Goal: Communication & Community: Share content

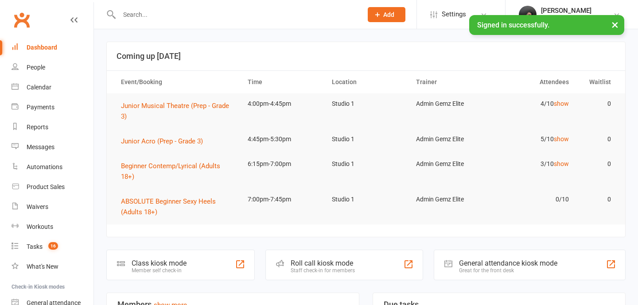
click at [217, 8] on input "text" at bounding box center [237, 14] width 240 height 12
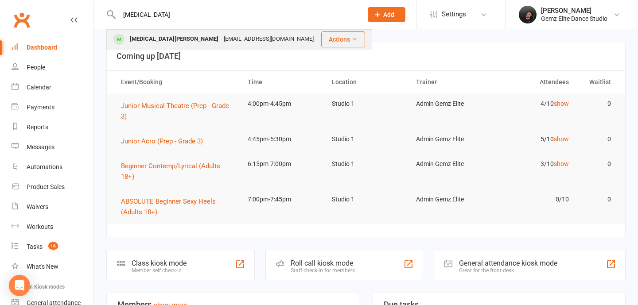
type input "kyra"
click at [221, 37] on div "Reganjane-91@hotmail.com" at bounding box center [268, 39] width 95 height 13
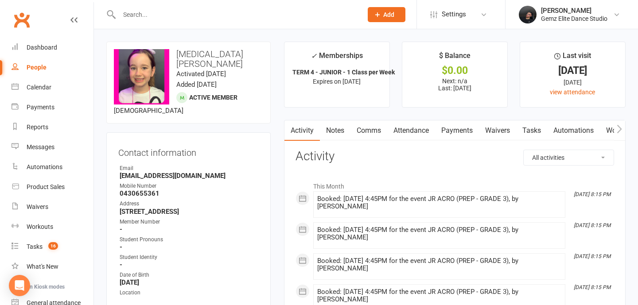
click at [398, 131] on link "Attendance" at bounding box center [411, 131] width 48 height 20
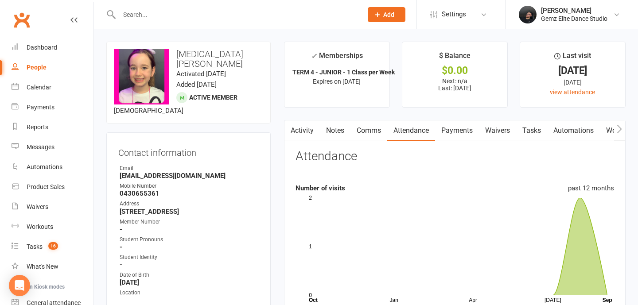
click at [355, 133] on link "Comms" at bounding box center [369, 131] width 37 height 20
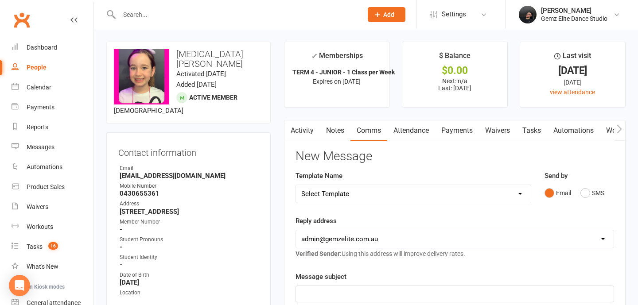
click at [343, 189] on select "Select Template [Email] STUDENT - Absent - Makeup Class Added [Email] ADULTS - …" at bounding box center [413, 194] width 235 height 18
select select "75"
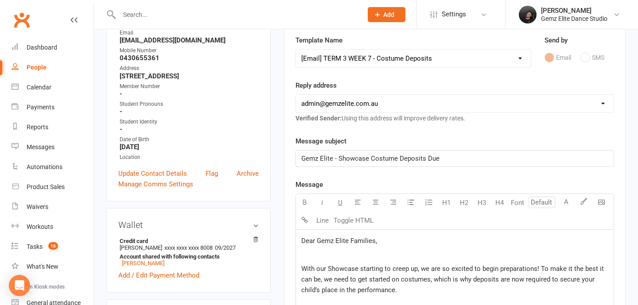
scroll to position [124, 0]
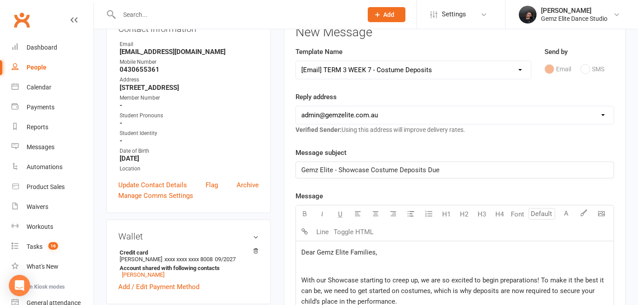
click at [391, 75] on select "Select Template [Email] STUDENT - Absent - Makeup Class Added [Email] ADULTS - …" at bounding box center [413, 70] width 235 height 18
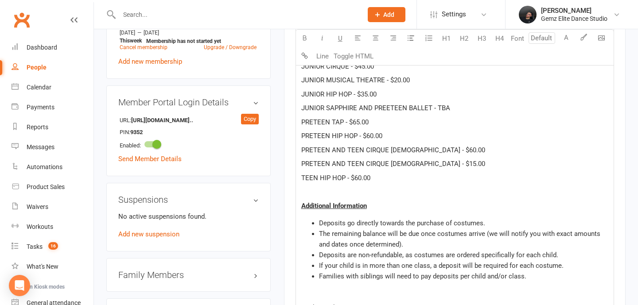
scroll to position [923, 0]
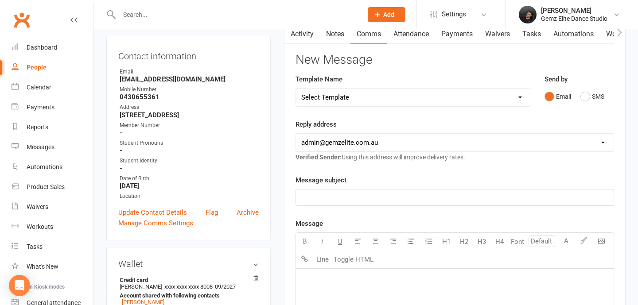
scroll to position [101, 0]
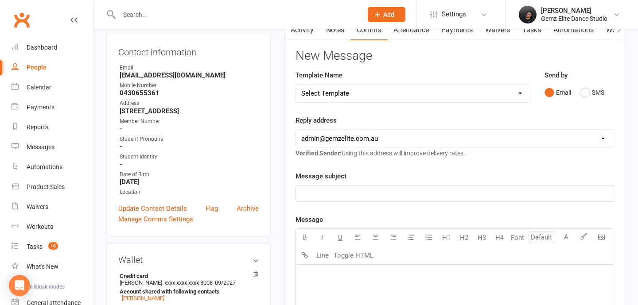
click at [391, 92] on select "Select Template [Email] STUDENT - Absent - Makeup Class Added [Email] ADULTS - …" at bounding box center [413, 94] width 235 height 18
click at [370, 96] on select "Select Template [Email] STUDENT - Absent - Makeup Class Added [Email] ADULTS - …" at bounding box center [413, 94] width 235 height 18
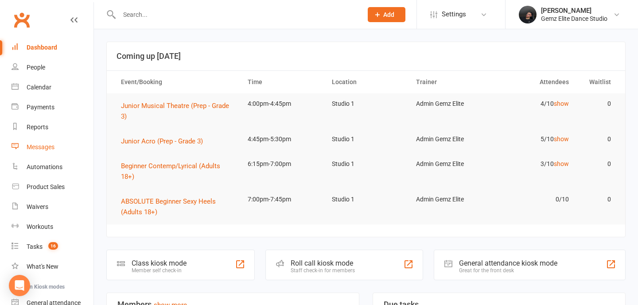
click at [49, 150] on div "Messages" at bounding box center [41, 147] width 28 height 7
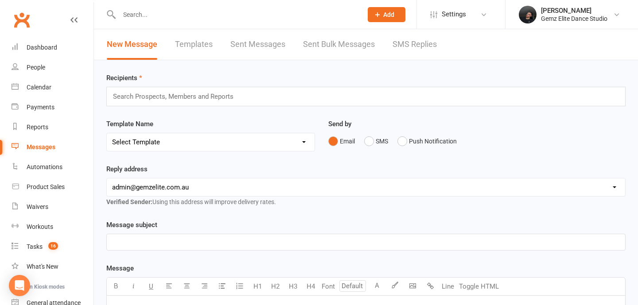
click at [199, 43] on link "Templates" at bounding box center [194, 44] width 38 height 31
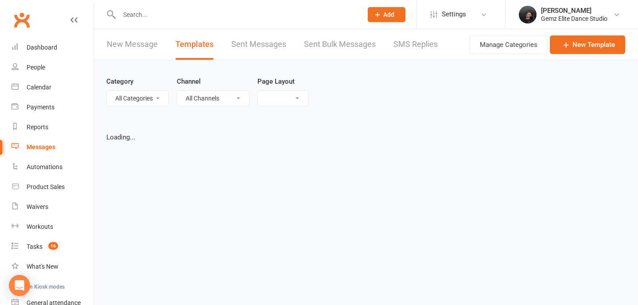
select select "list"
select select "100"
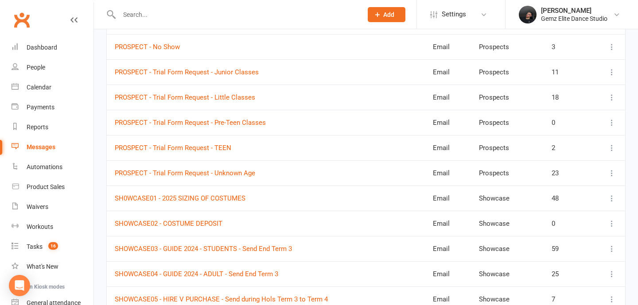
scroll to position [994, 0]
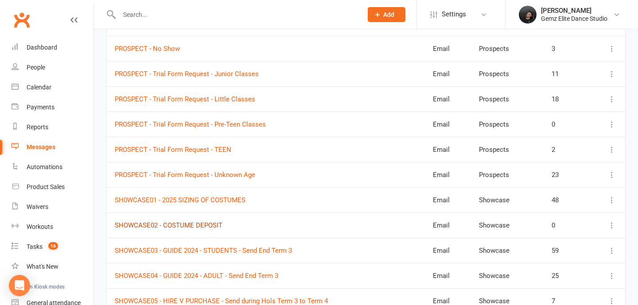
click at [211, 225] on link "SHOWCASE02 - COSTUME DEPOSIT" at bounding box center [169, 226] width 108 height 8
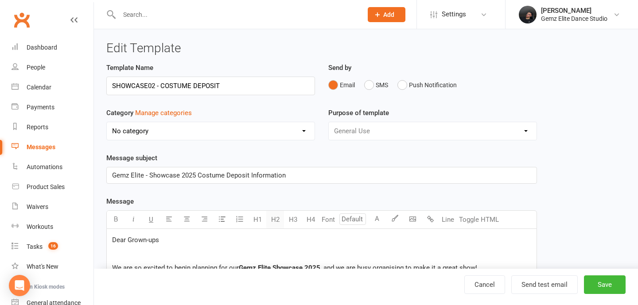
select select "11685"
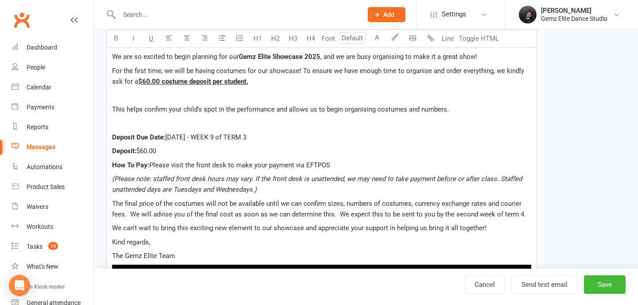
scroll to position [213, 0]
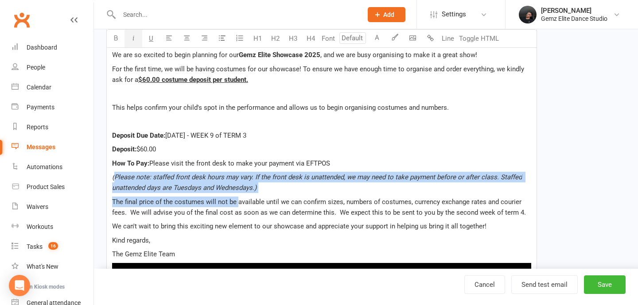
drag, startPoint x: 113, startPoint y: 176, endPoint x: 236, endPoint y: 207, distance: 126.5
click at [236, 207] on div "Dear Grown-ups We are so excited to begin planning for our Gemz Elite Showcase …" at bounding box center [322, 179] width 430 height 326
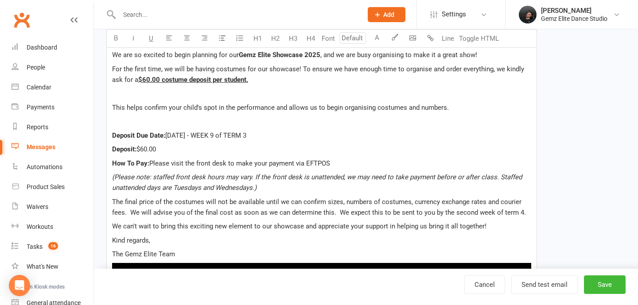
click at [233, 207] on p "The final price of the costumes will not be available until we can confirm size…" at bounding box center [321, 207] width 419 height 21
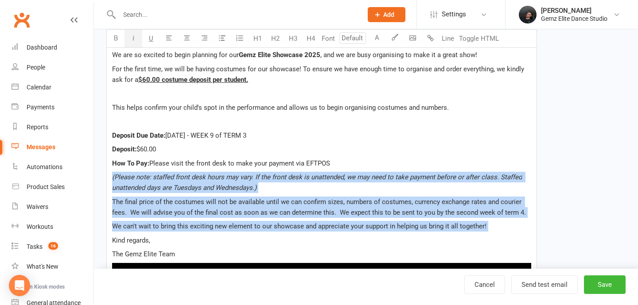
drag, startPoint x: 112, startPoint y: 177, endPoint x: 265, endPoint y: 233, distance: 163.3
click at [265, 233] on div "Dear Grown-ups We are so excited to begin planning for our Gemz Elite Showcase …" at bounding box center [322, 179] width 430 height 326
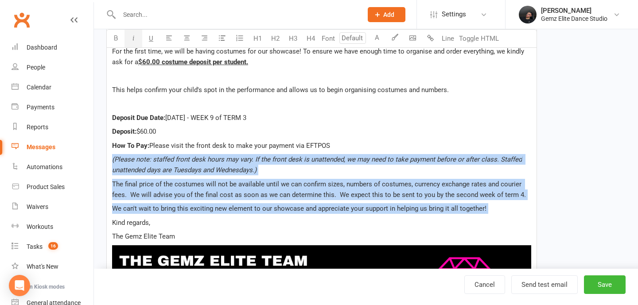
scroll to position [233, 0]
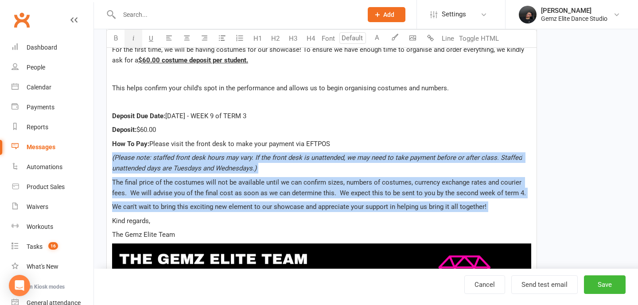
copy div "(Please note: staffed front desk hours may vary. If the front desk is unattende…"
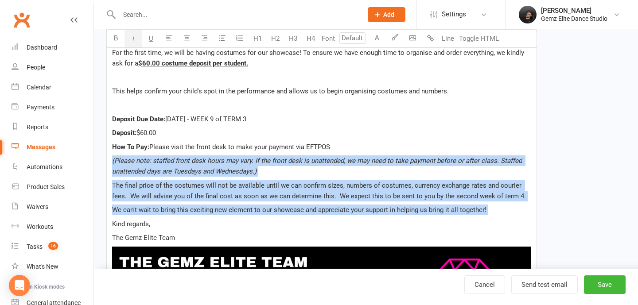
click at [54, 142] on link "Messages" at bounding box center [53, 147] width 82 height 20
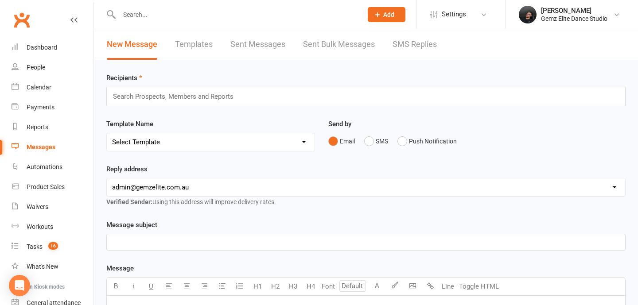
click at [199, 40] on link "Templates" at bounding box center [194, 44] width 38 height 31
select select "100"
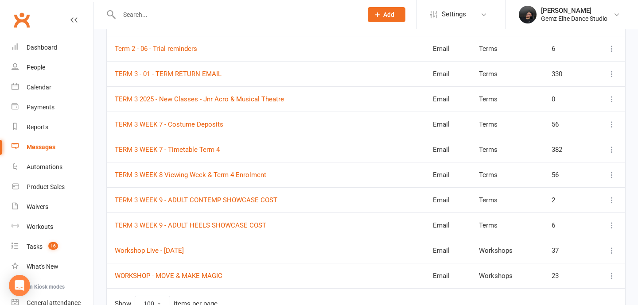
scroll to position [2183, 0]
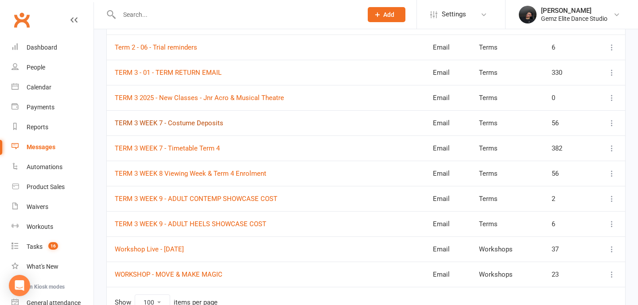
click at [202, 123] on link "TERM 3 WEEK 7 - Costume Deposits" at bounding box center [169, 123] width 109 height 8
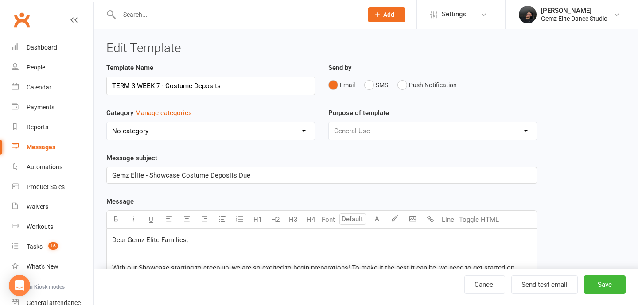
select select "11014"
drag, startPoint x: 161, startPoint y: 86, endPoint x: 109, endPoint y: 84, distance: 51.9
click at [109, 84] on input "TERM 3 WEEK 7 - Costume Deposits" at bounding box center [210, 86] width 209 height 19
type input "SHOWCASE TERM 3 WEEK 7 - Costume Deposits"
click at [121, 136] on select "No category Absentees Adults General Payments Prospects Public Holidays Showcas…" at bounding box center [211, 131] width 208 height 18
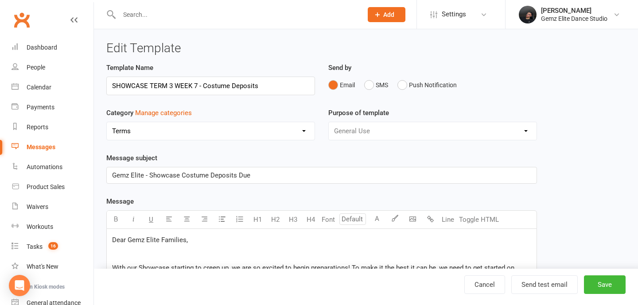
select select "11685"
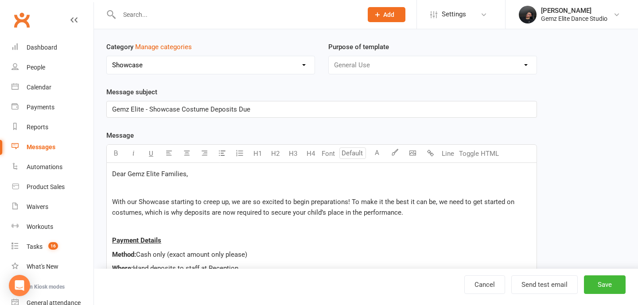
scroll to position [76, 0]
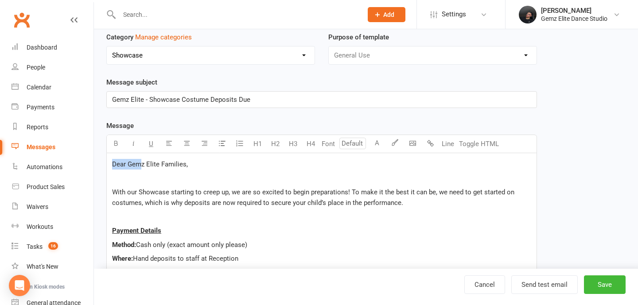
drag, startPoint x: 113, startPoint y: 164, endPoint x: 140, endPoint y: 162, distance: 28.0
click at [140, 162] on span "Dear Gemz Elite Families," at bounding box center [150, 164] width 76 height 8
click at [142, 199] on p "With our Showcase starting to creep up, we are so excited to begin preparations…" at bounding box center [321, 197] width 419 height 21
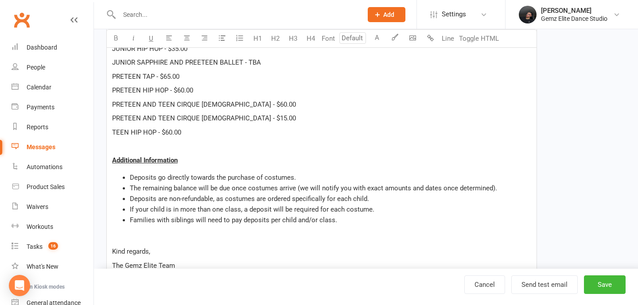
scroll to position [480, 0]
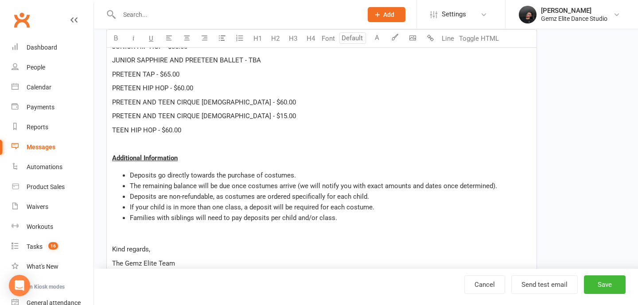
click at [185, 146] on p "To enrich screen reader interactions, please activate Accessibility in Grammarl…" at bounding box center [321, 144] width 419 height 11
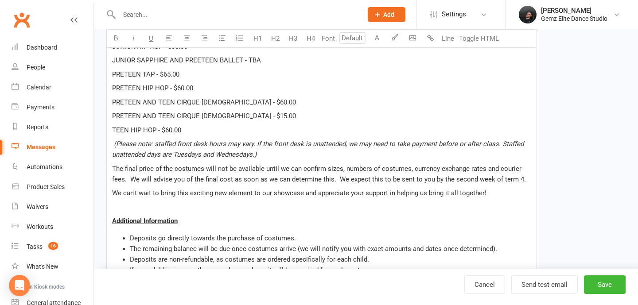
click at [307, 158] on p "(Please note: staffed front desk hours may vary. If the front desk is unattende…" at bounding box center [321, 149] width 419 height 21
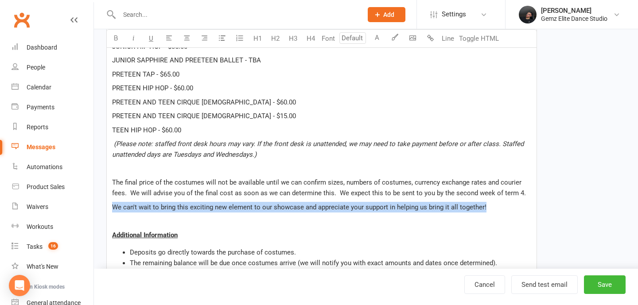
drag, startPoint x: 112, startPoint y: 208, endPoint x: 492, endPoint y: 212, distance: 380.3
click at [492, 212] on p "We can't wait to bring this exciting new element to our showcase and appreciate…" at bounding box center [321, 207] width 419 height 11
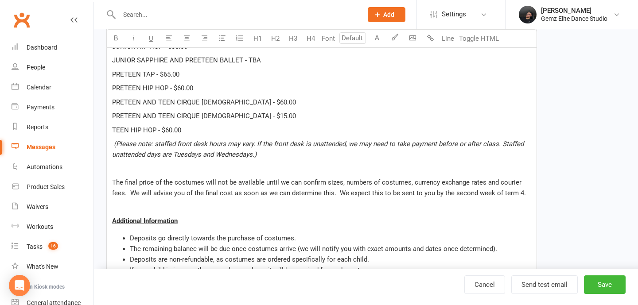
click at [340, 195] on span "The final price of the costumes will not be available until we can confirm size…" at bounding box center [319, 188] width 414 height 19
click at [336, 195] on span "The final price of the costumes will not be available until we can confirm size…" at bounding box center [319, 188] width 414 height 19
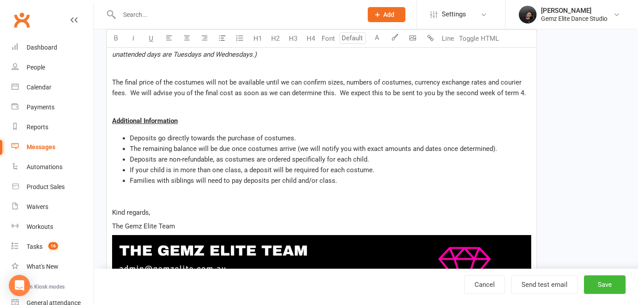
scroll to position [595, 0]
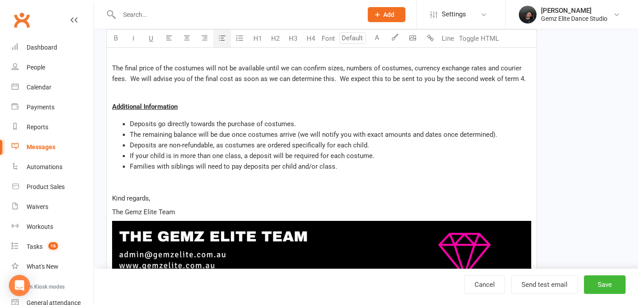
click at [335, 167] on li "Families with siblings will need to pay deposits per child and/or class." at bounding box center [331, 166] width 402 height 11
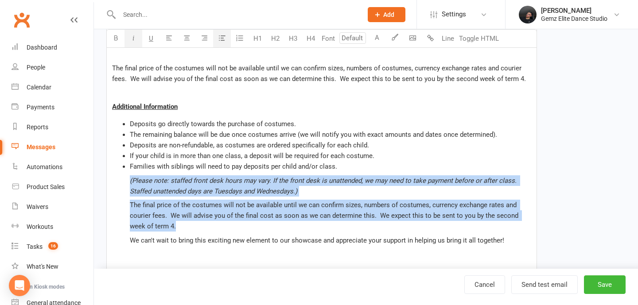
drag, startPoint x: 160, startPoint y: 230, endPoint x: 126, endPoint y: 183, distance: 57.8
click at [126, 183] on ul "Deposits go directly towards the purchase of costumes. The remaining balance wi…" at bounding box center [321, 189] width 419 height 141
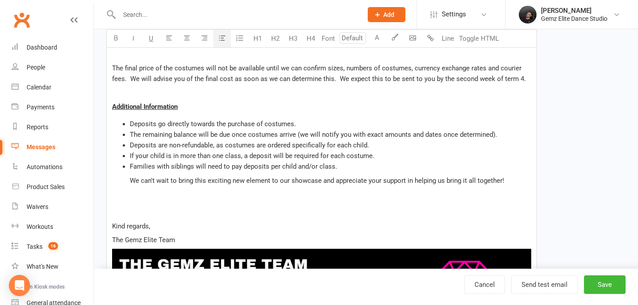
click at [129, 183] on ul "Deposits go directly towards the purchase of costumes. The remaining balance wi…" at bounding box center [321, 159] width 419 height 81
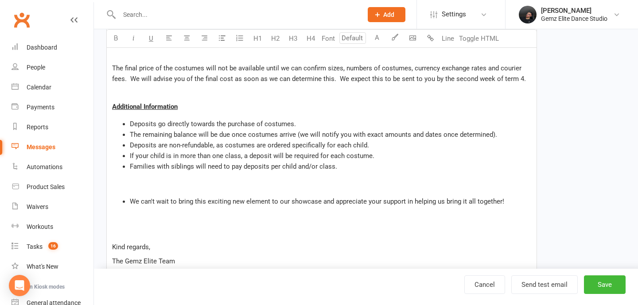
click at [131, 205] on span "We can't wait to bring this exciting new element to our showcase and appreciate…" at bounding box center [317, 202] width 374 height 8
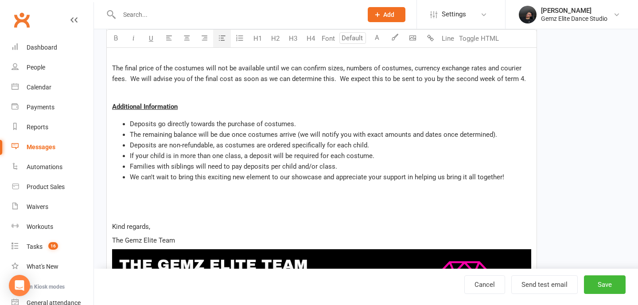
click at [130, 181] on li "We can't wait to bring this exciting new element to our showcase and appreciate…" at bounding box center [331, 177] width 402 height 11
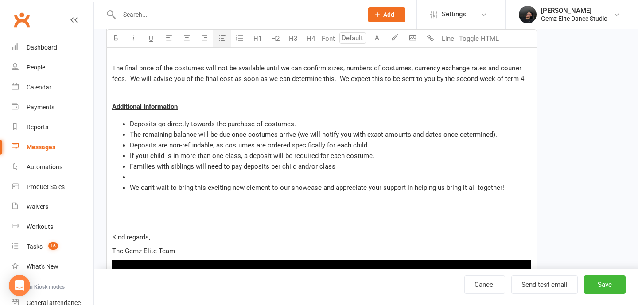
click at [129, 186] on ul "Deposits go directly towards the purchase of costumes. The remaining balance wi…" at bounding box center [321, 156] width 419 height 74
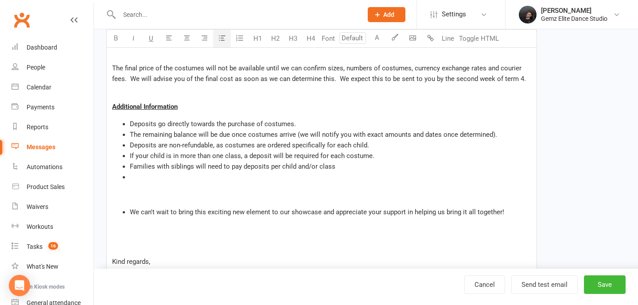
click at [130, 211] on span "We can't wait to bring this exciting new element to our showcase and appreciate…" at bounding box center [317, 212] width 374 height 8
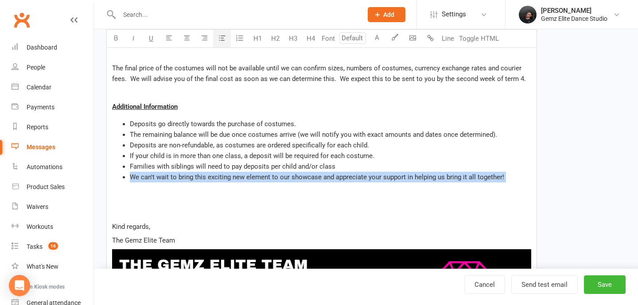
drag, startPoint x: 129, startPoint y: 176, endPoint x: 204, endPoint y: 197, distance: 78.2
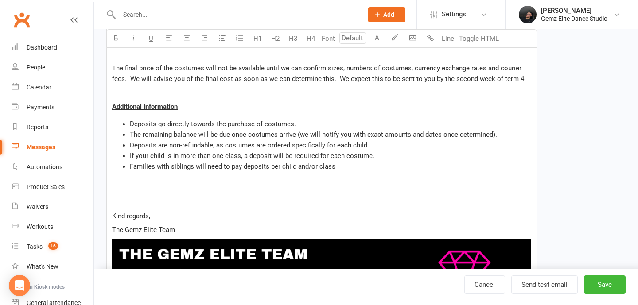
click at [120, 199] on p "To enrich screen reader interactions, please activate Accessibility in Grammarl…" at bounding box center [321, 202] width 419 height 11
click at [225, 37] on icon "button" at bounding box center [222, 38] width 7 height 7
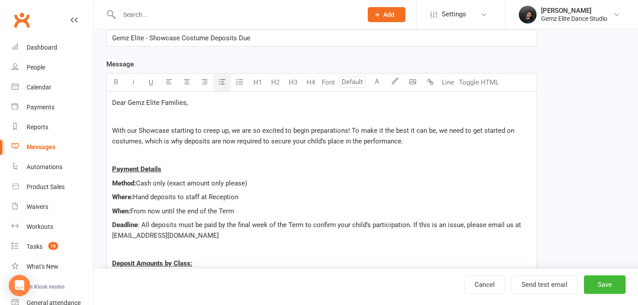
scroll to position [133, 0]
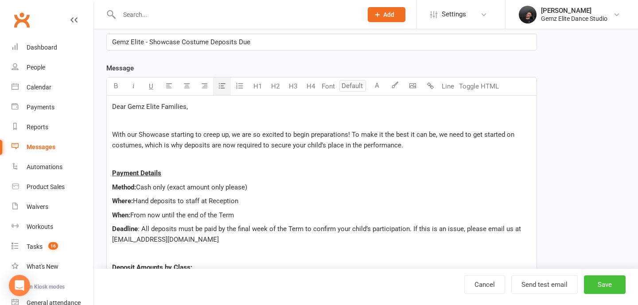
click at [605, 278] on button "Save" at bounding box center [605, 285] width 42 height 19
select select "100"
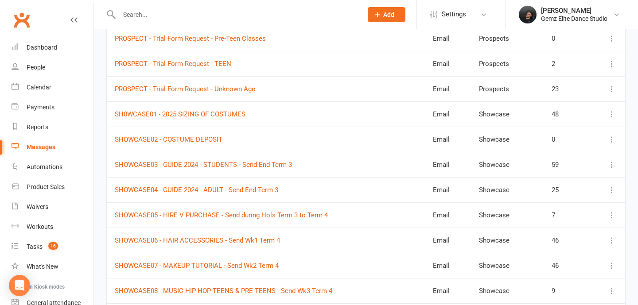
scroll to position [1081, 0]
click at [612, 136] on icon at bounding box center [612, 138] width 9 height 9
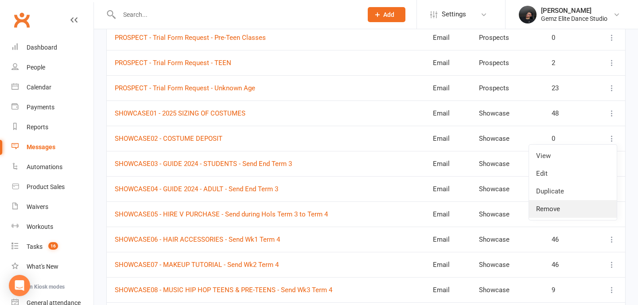
click at [552, 206] on link "Remove" at bounding box center [573, 209] width 88 height 18
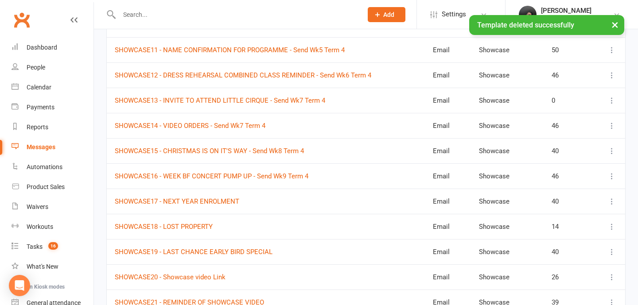
scroll to position [1388, 0]
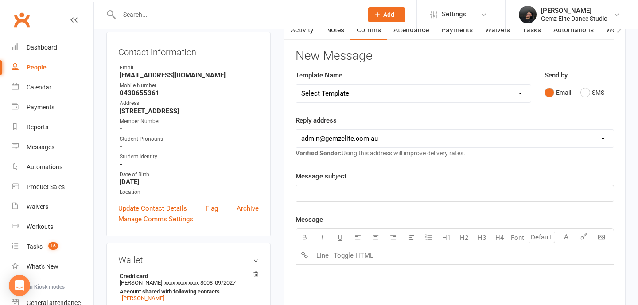
click at [366, 96] on select "Select Template [Email] STUDENT - Absent - Makeup Class Added [Email] ADULTS - …" at bounding box center [413, 94] width 235 height 18
select select "48"
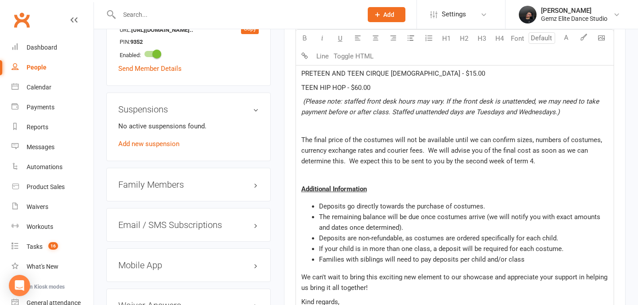
scroll to position [681, 0]
click at [489, 111] on span "(Please note: staffed front desk hours may vary. If the front desk is unattende…" at bounding box center [451, 106] width 300 height 19
drag, startPoint x: 519, startPoint y: 111, endPoint x: 478, endPoint y: 107, distance: 41.8
click at [478, 107] on span "(Please note: staffed front desk hours may vary. If the front desk is unattende…" at bounding box center [451, 106] width 300 height 19
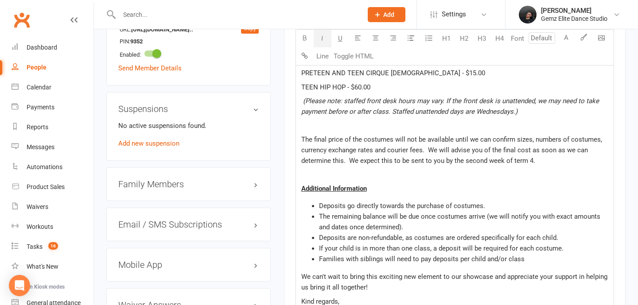
click at [516, 111] on span "(Please note: staffed front desk hours may vary. If the front desk is unattende…" at bounding box center [451, 106] width 300 height 19
click at [509, 116] on p "(Please note: staffed front desk hours may vary. If the front desk is unattende…" at bounding box center [454, 106] width 307 height 21
click at [517, 114] on span "(Please note: staffed front desk hours may vary. If the front desk is unattende…" at bounding box center [451, 106] width 300 height 19
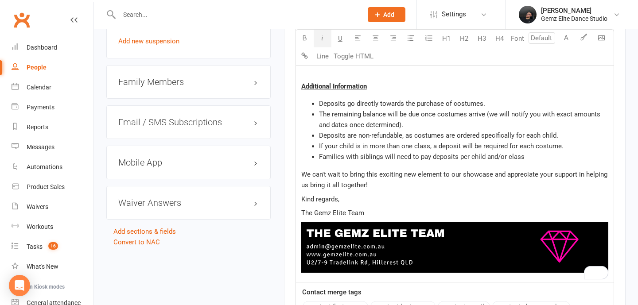
scroll to position [1007, 0]
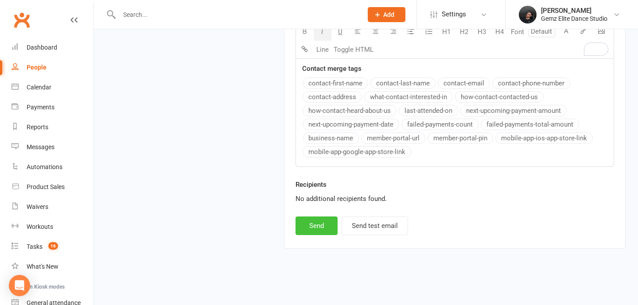
click at [331, 220] on button "Send" at bounding box center [317, 226] width 42 height 19
select select
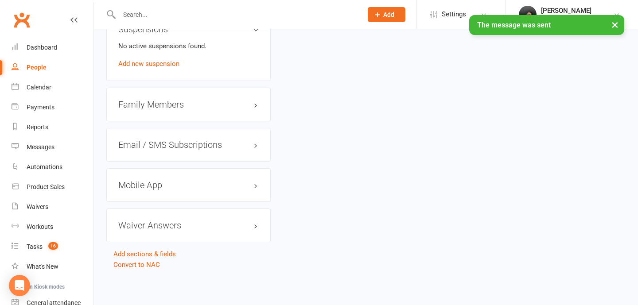
scroll to position [759, 0]
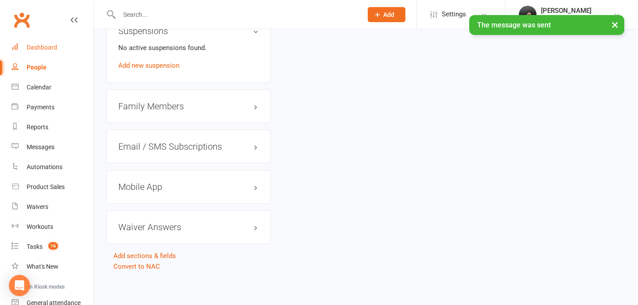
click at [36, 49] on div "Dashboard" at bounding box center [42, 47] width 31 height 7
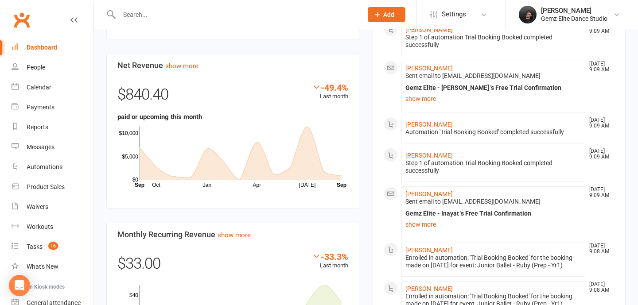
scroll to position [331, 0]
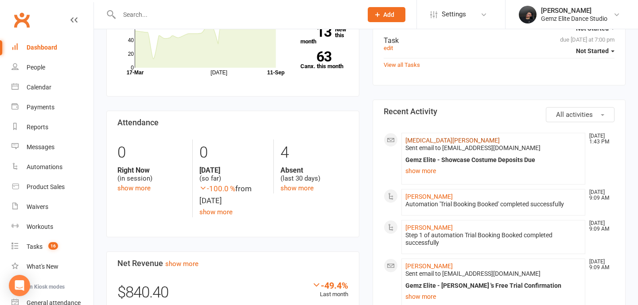
click at [420, 138] on link "[MEDICAL_DATA][PERSON_NAME]" at bounding box center [453, 140] width 94 height 7
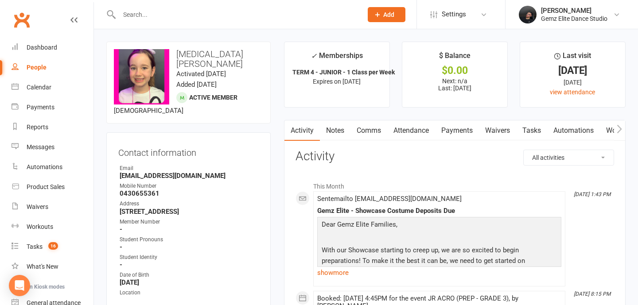
click at [457, 129] on link "Payments" at bounding box center [457, 131] width 44 height 20
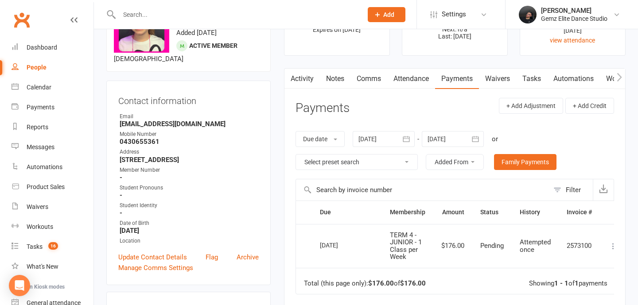
scroll to position [58, 0]
